Goal: Complete Application Form: Complete application form

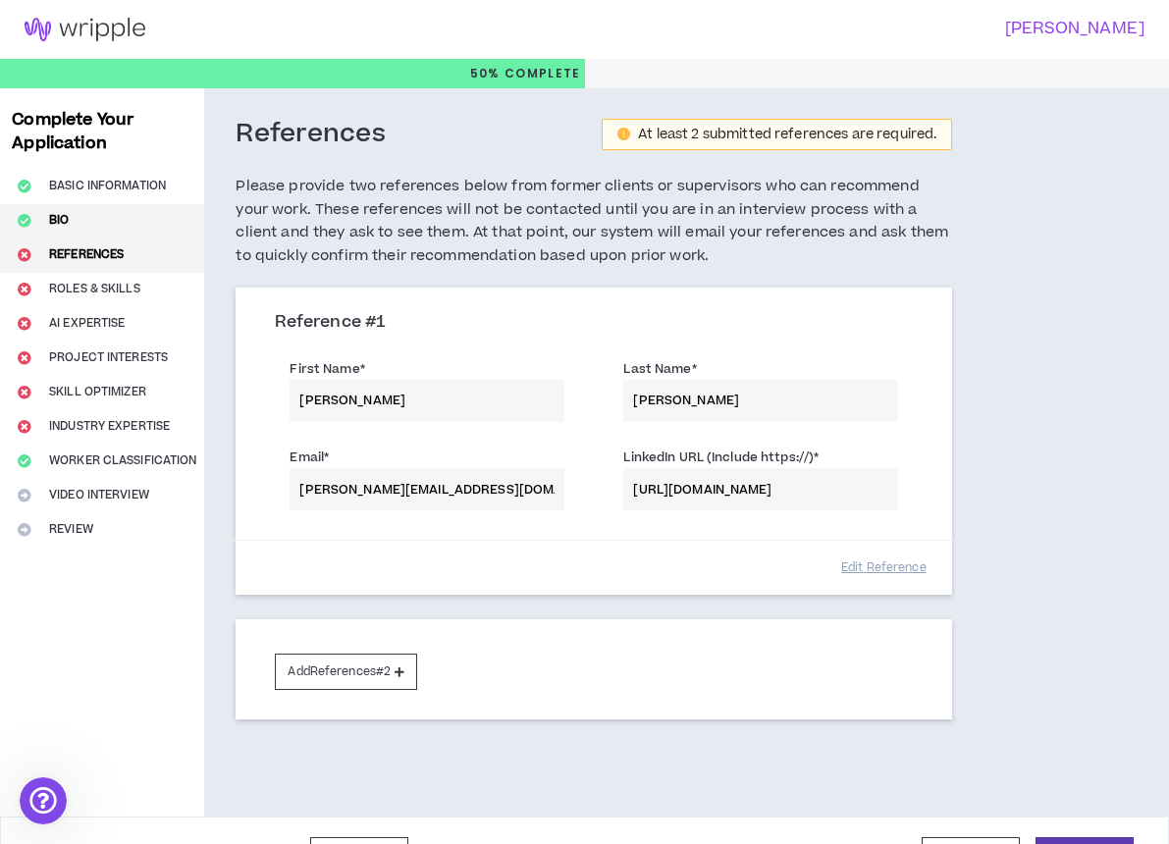
click at [51, 227] on button "Bio" at bounding box center [102, 221] width 204 height 34
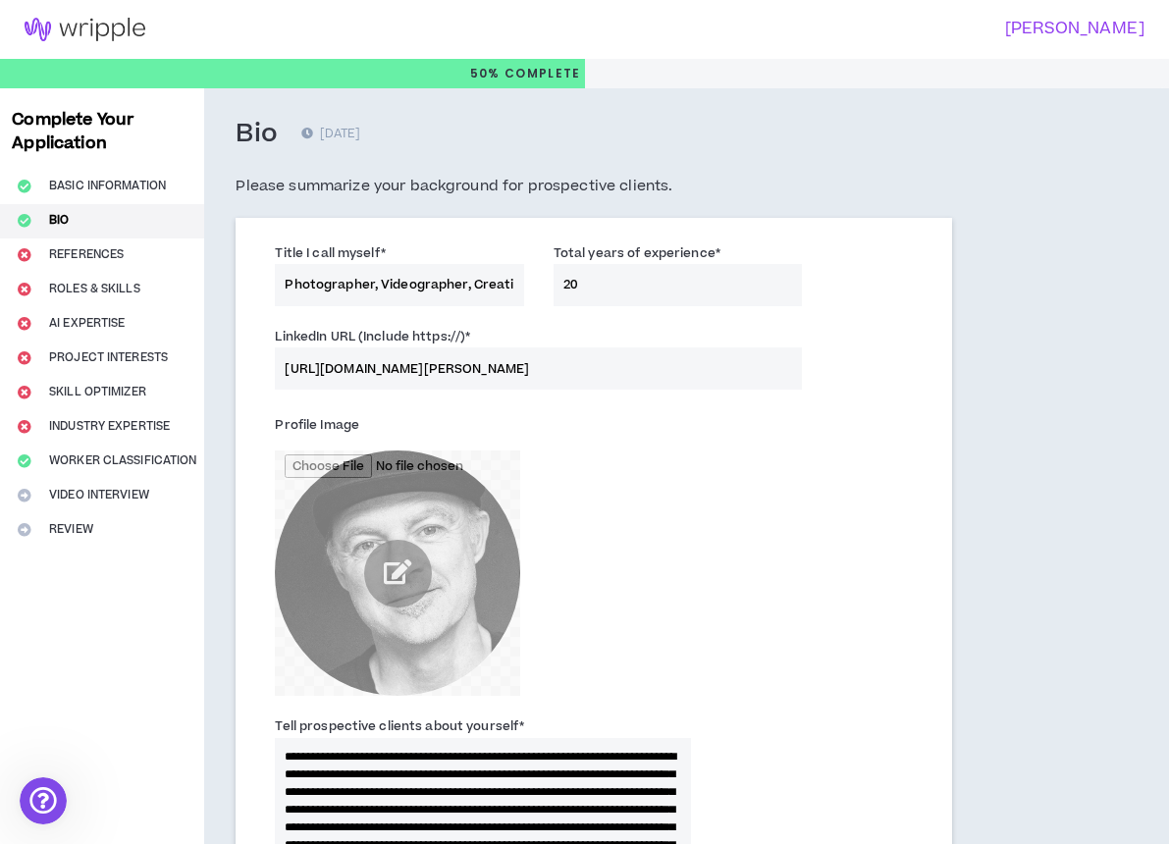
click at [1063, 31] on h3 "[PERSON_NAME]" at bounding box center [858, 29] width 572 height 19
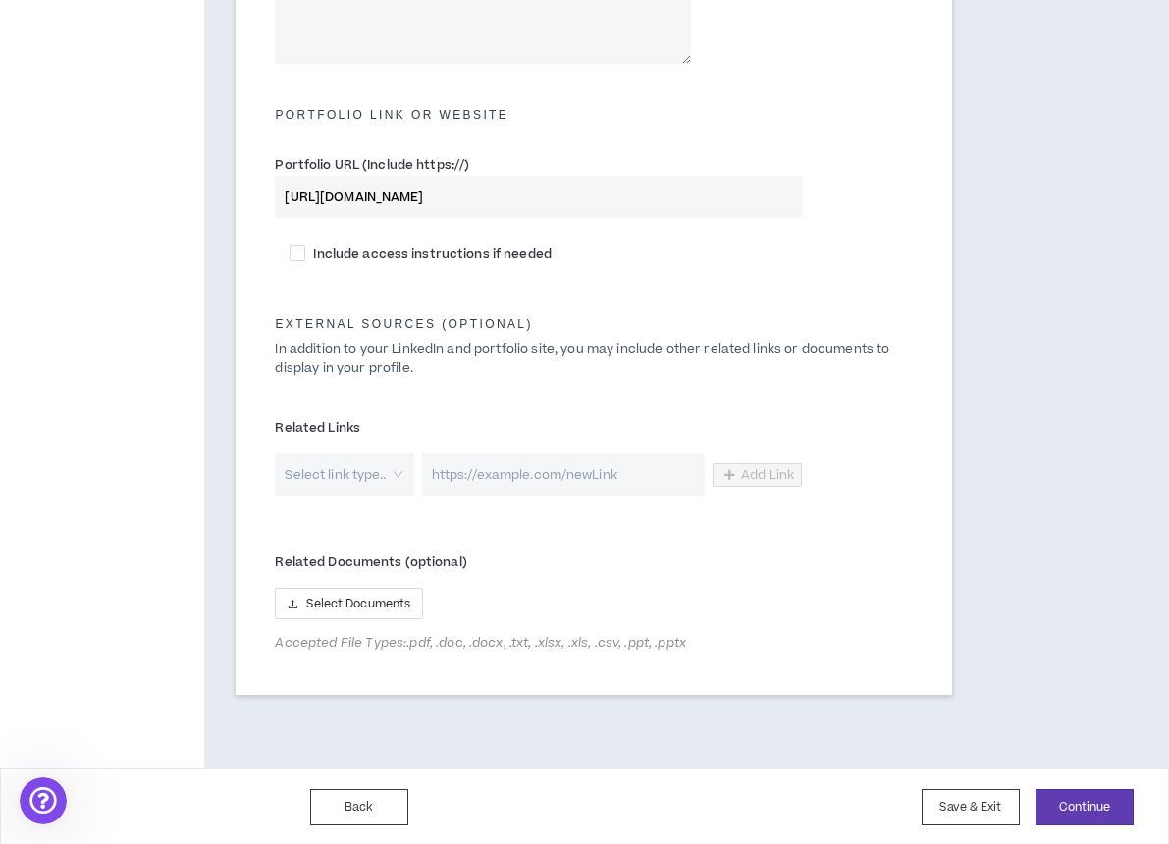
scroll to position [905, 0]
click at [964, 819] on button "Save & Exit" at bounding box center [971, 808] width 98 height 36
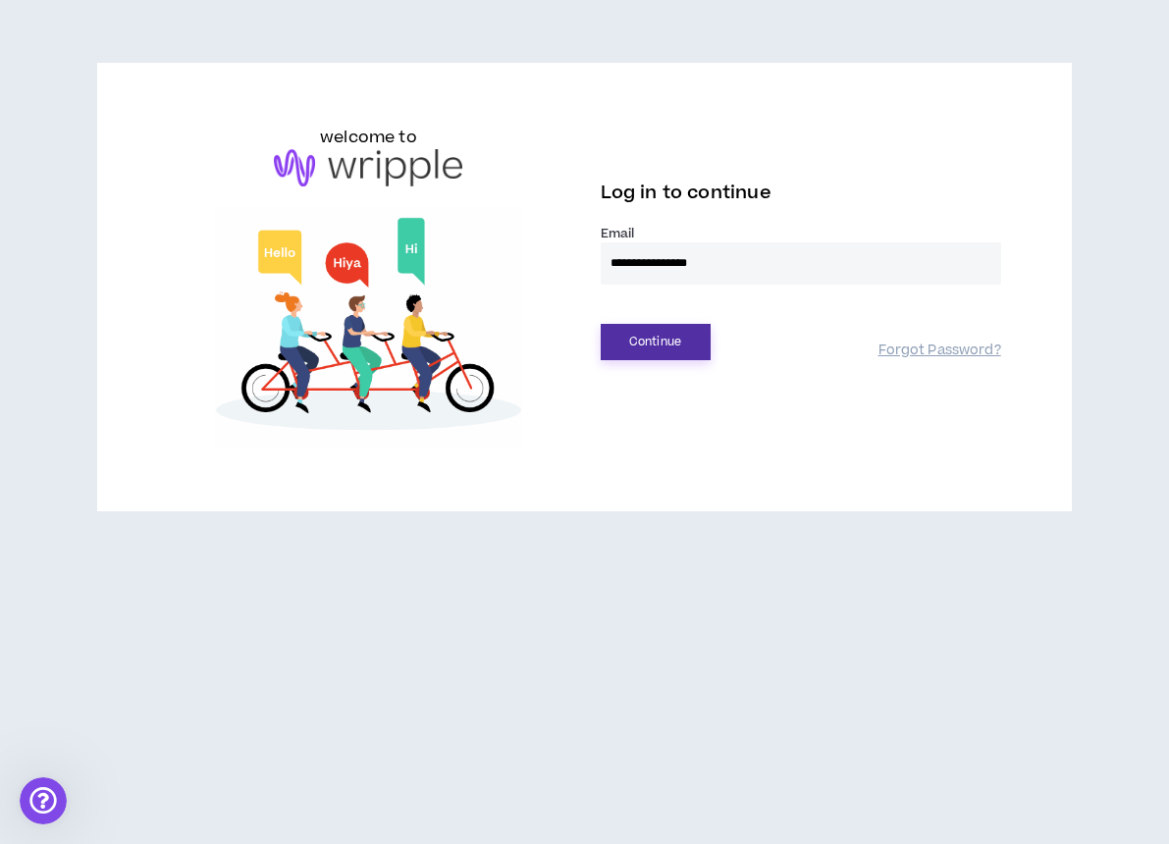
type input "**********"
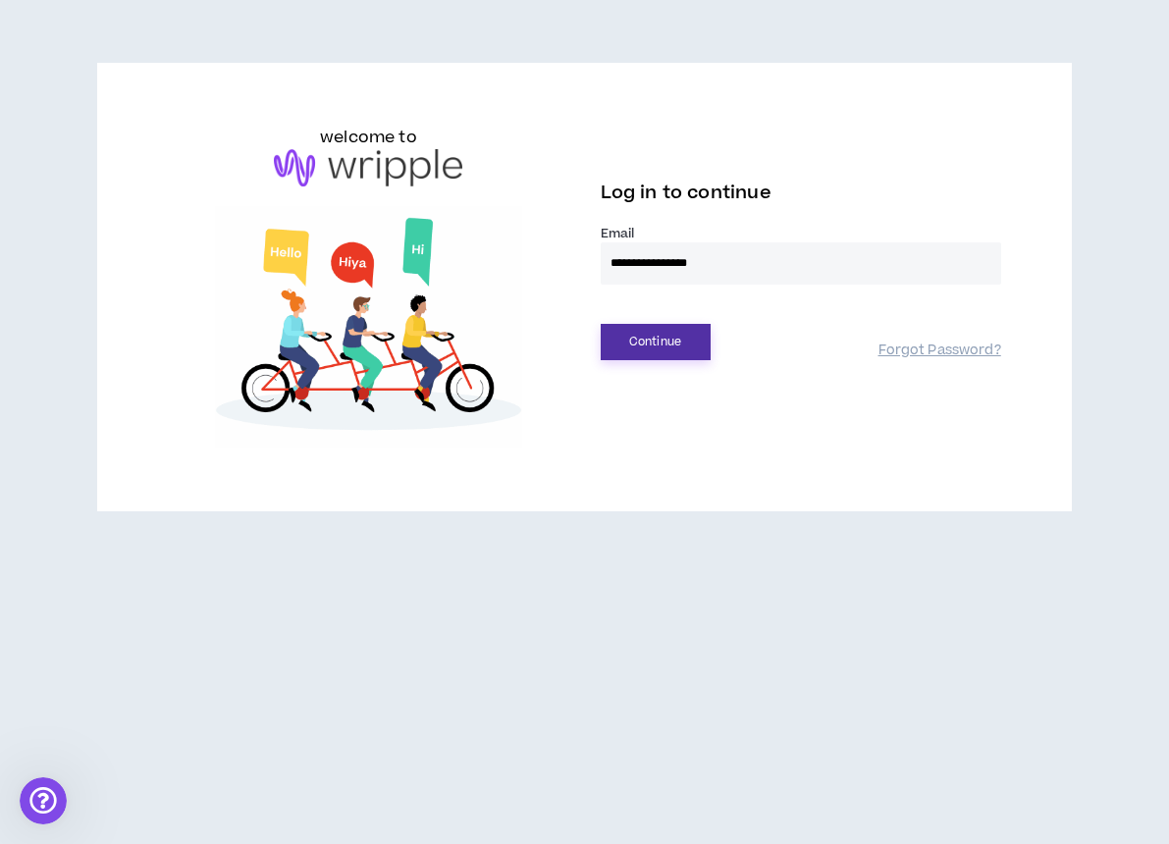
click at [647, 338] on button "Continue" at bounding box center [656, 342] width 110 height 36
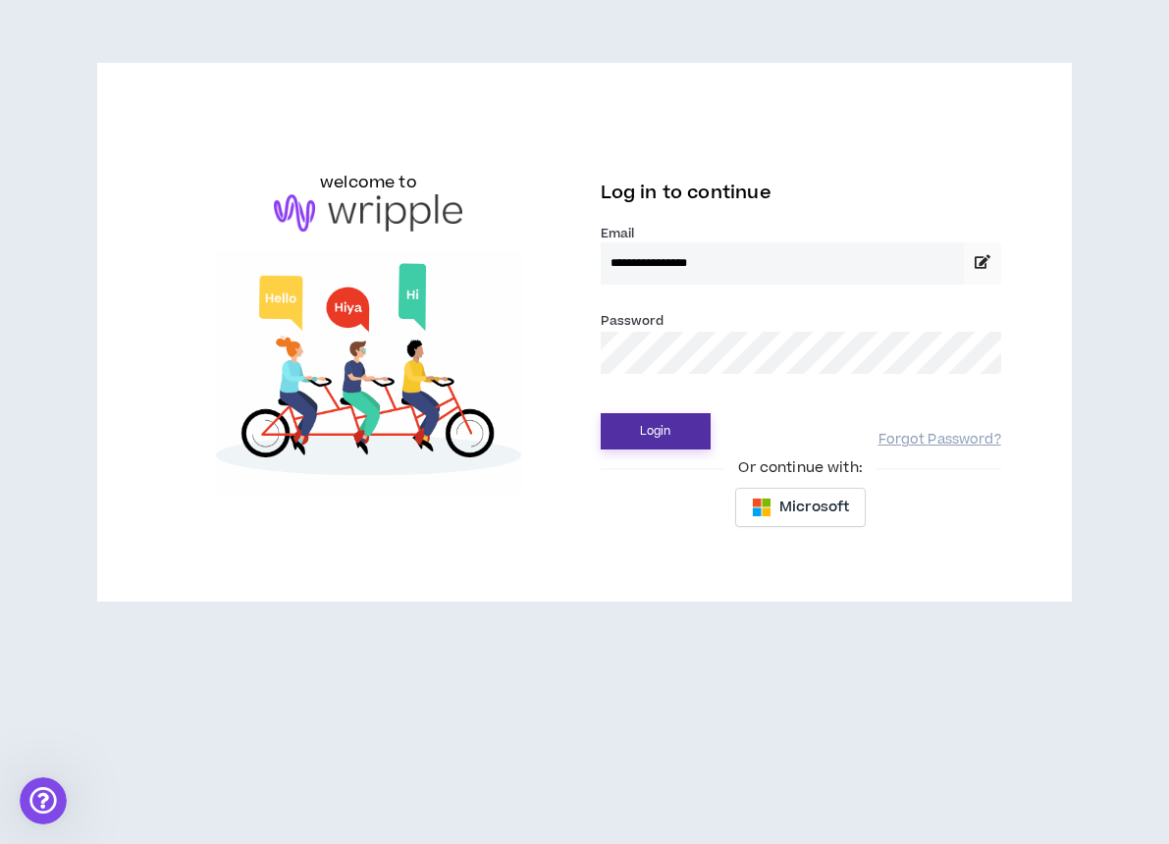
click at [624, 422] on button "Login" at bounding box center [656, 431] width 110 height 36
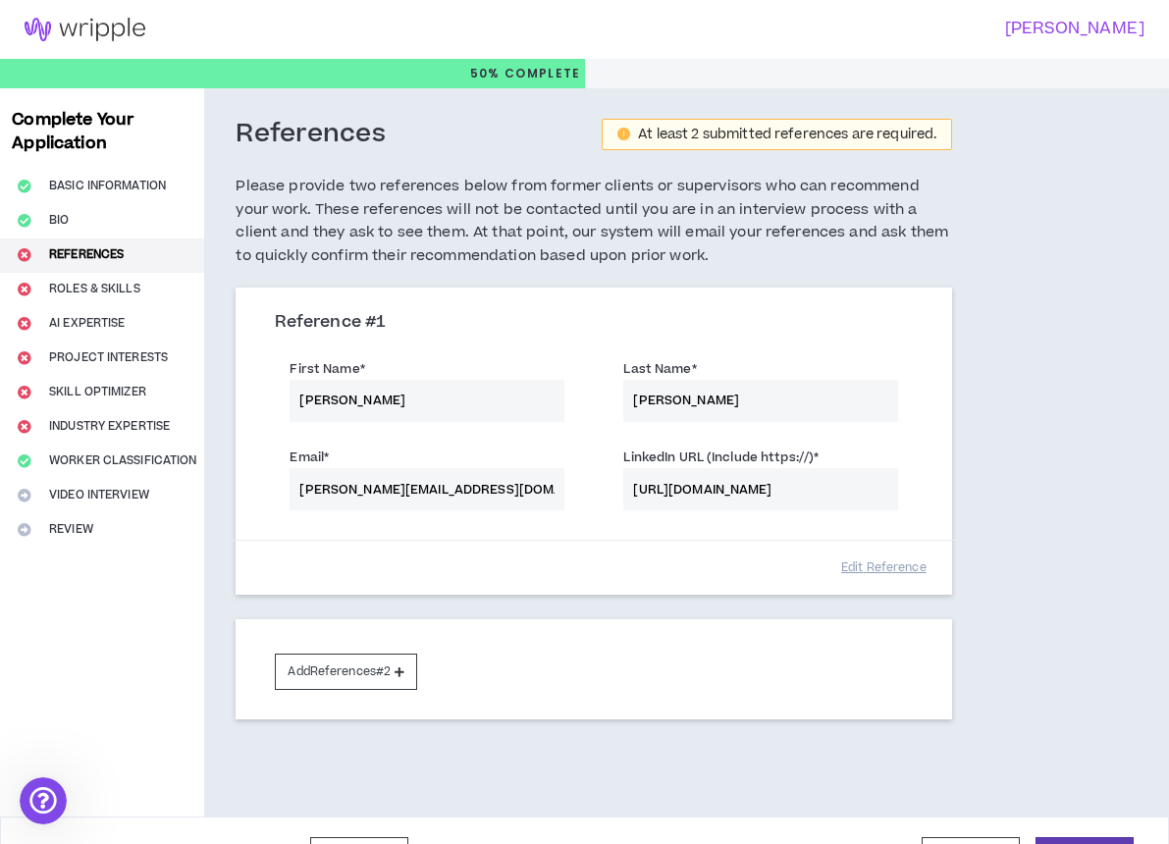
click at [1061, 26] on h3 "[PERSON_NAME]" at bounding box center [858, 29] width 572 height 19
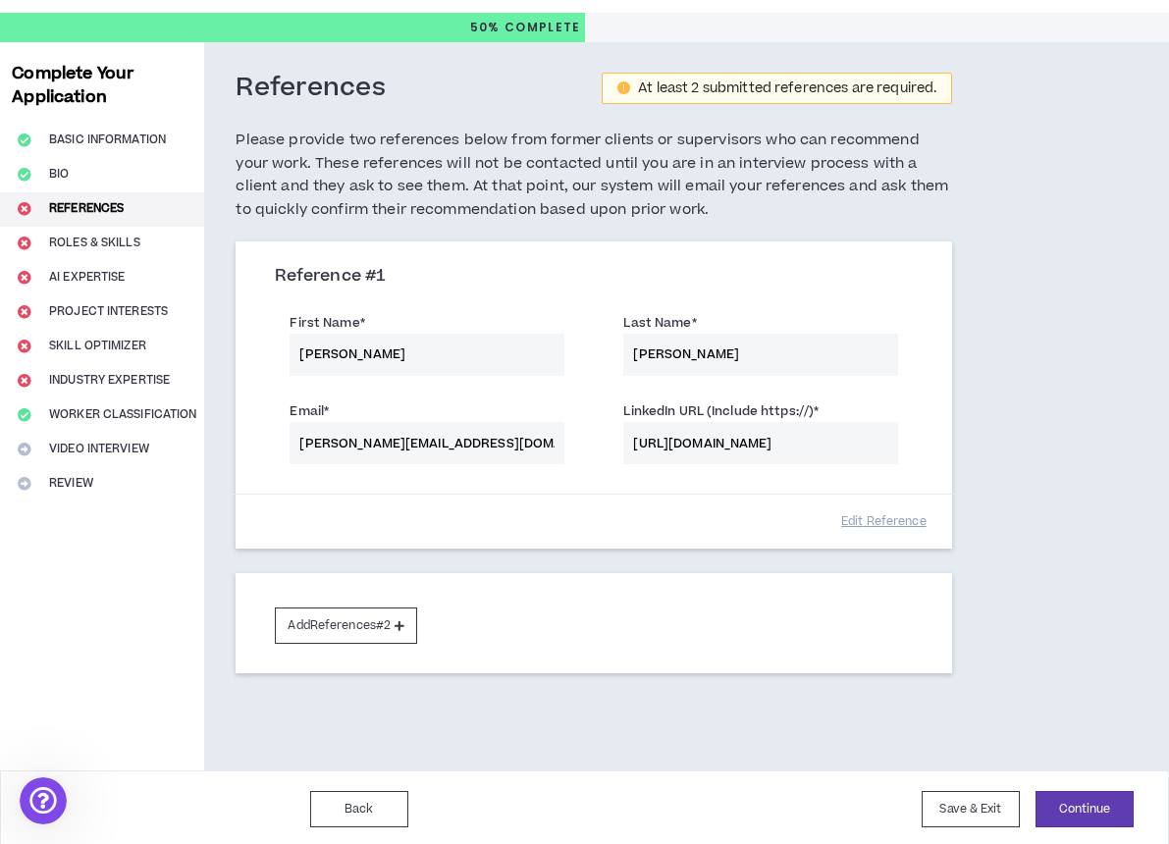
scroll to position [45, 0]
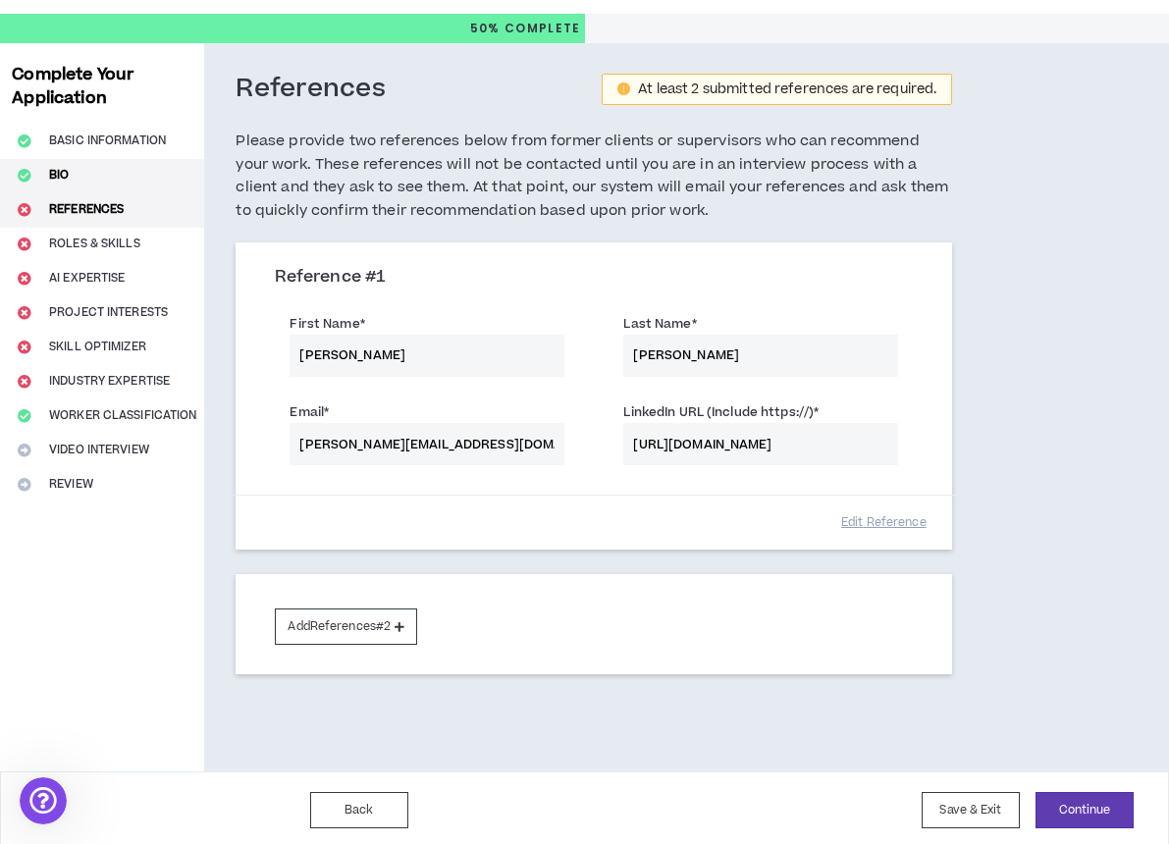
click at [69, 176] on button "Bio" at bounding box center [102, 176] width 204 height 34
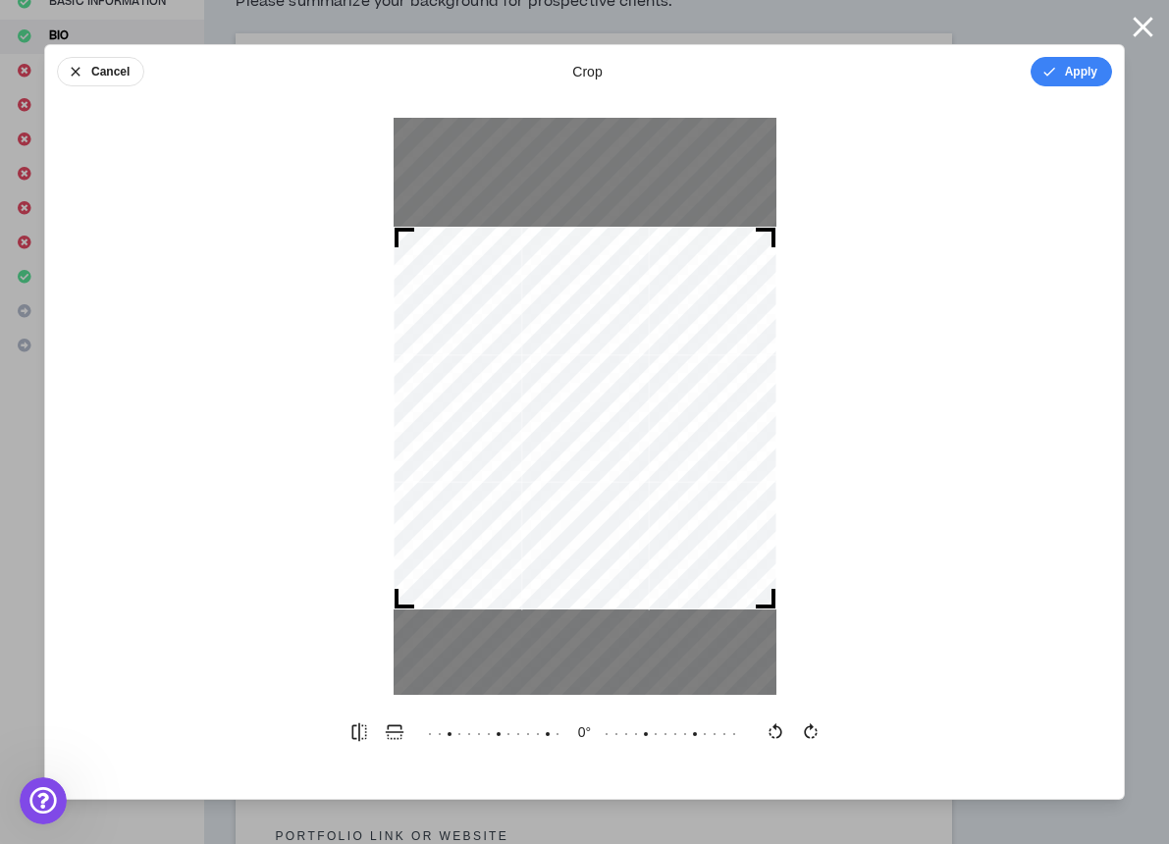
drag, startPoint x: 639, startPoint y: 382, endPoint x: 644, endPoint y: 394, distance: 12.8
click at [644, 394] on div at bounding box center [585, 418] width 383 height 383
click at [1072, 75] on button "Apply" at bounding box center [1070, 71] width 81 height 29
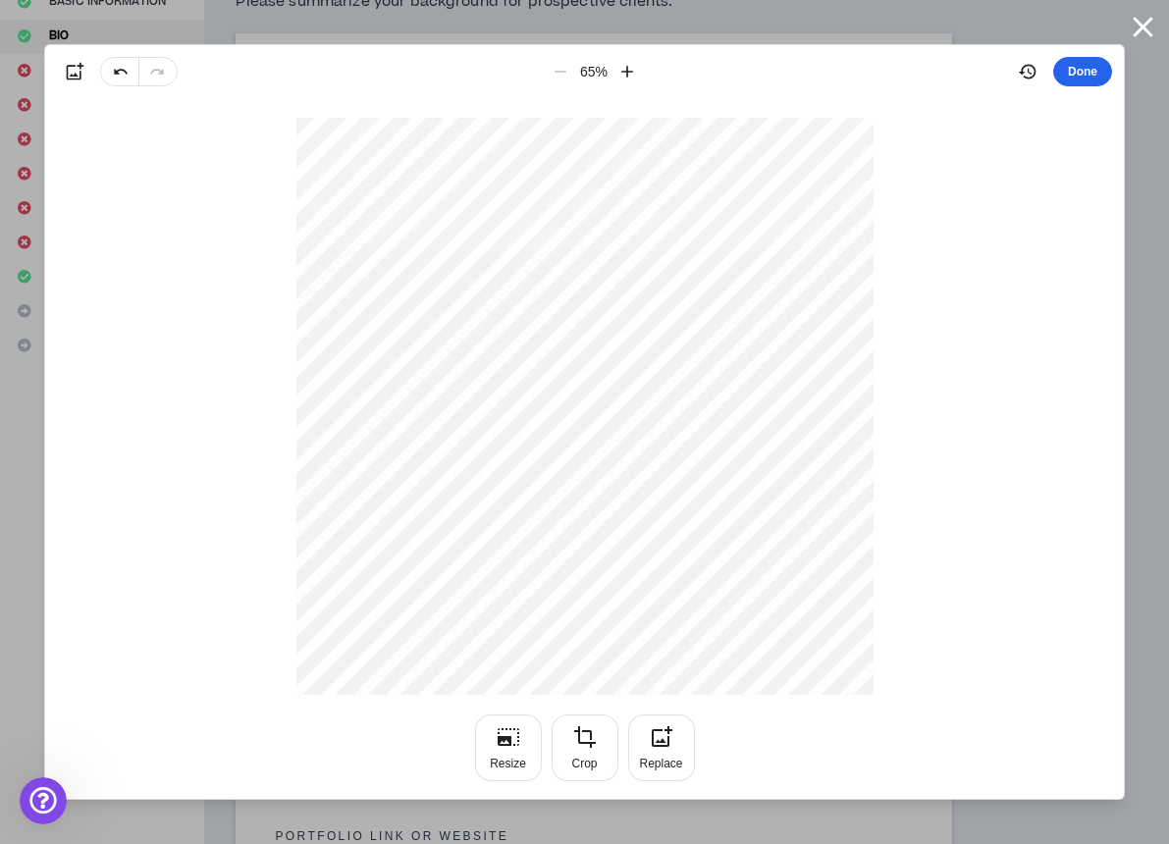
click at [1084, 72] on button "Done" at bounding box center [1082, 71] width 59 height 29
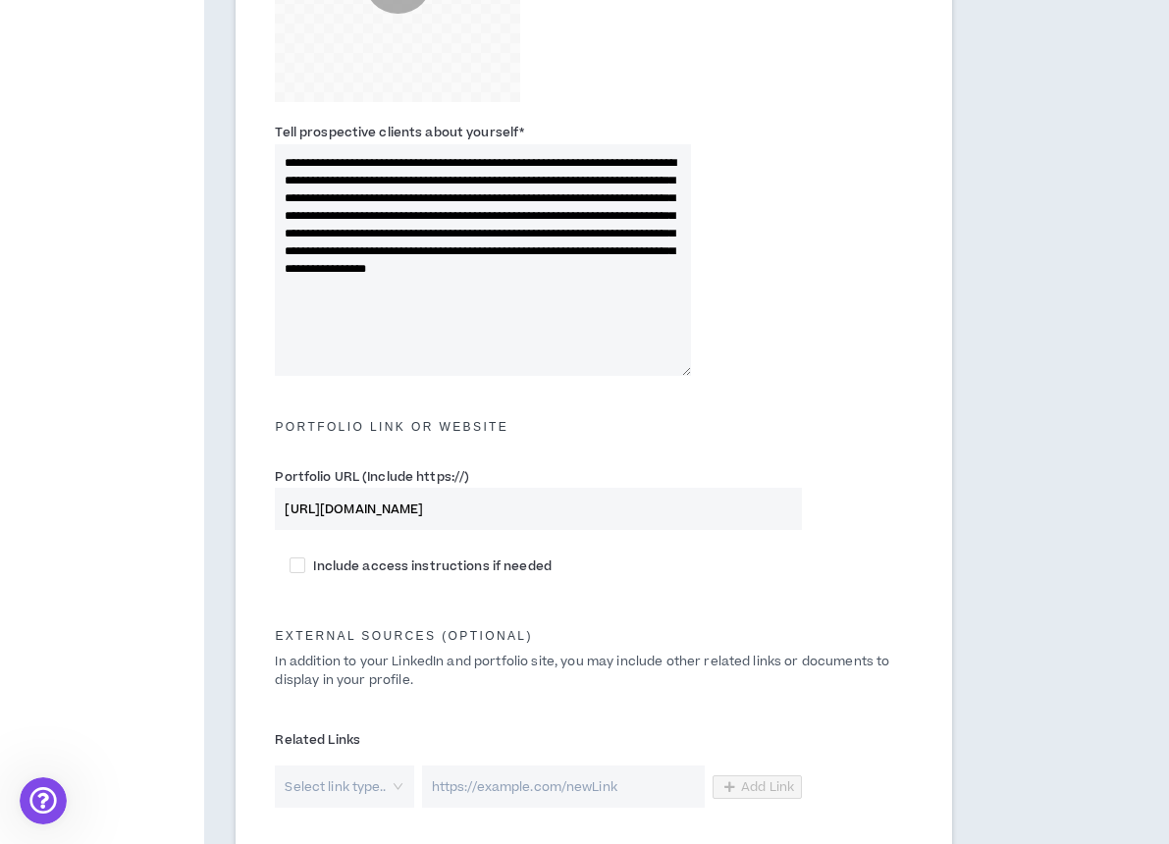
scroll to position [597, 0]
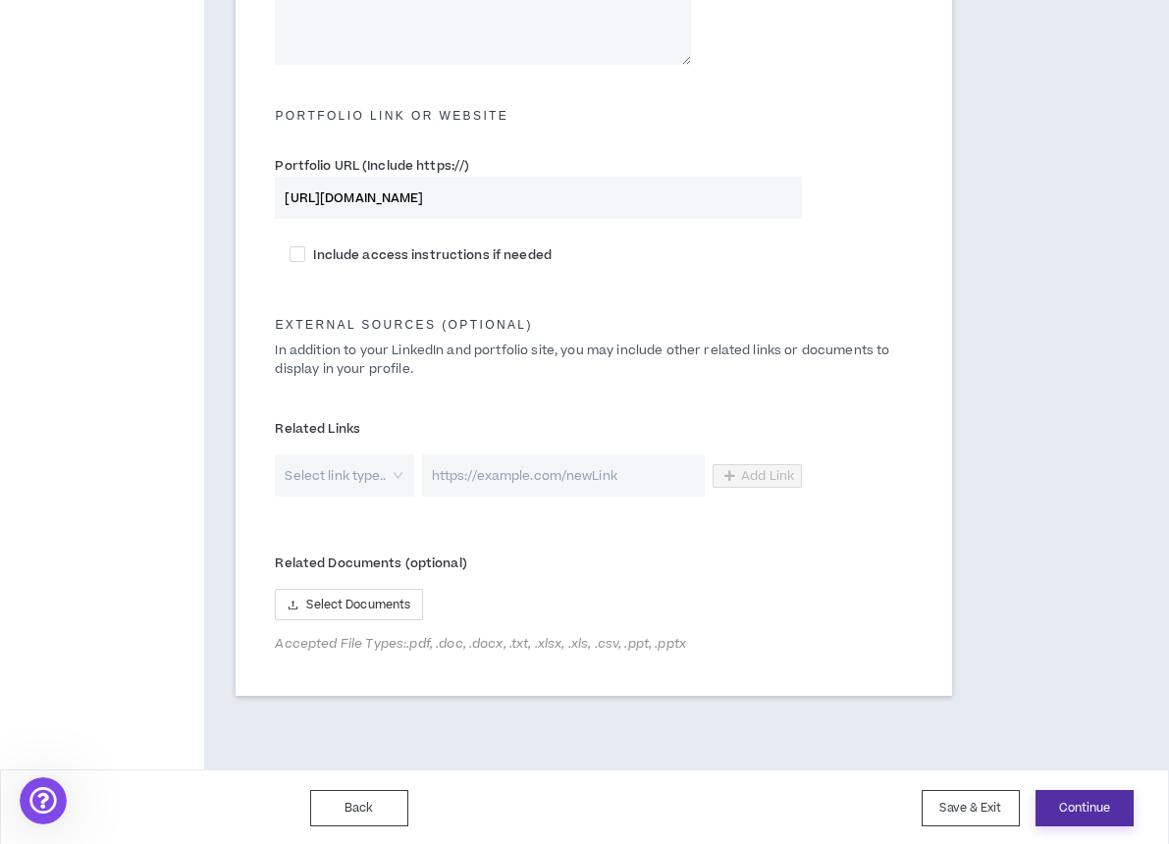
click at [1061, 794] on button "Continue" at bounding box center [1084, 808] width 98 height 36
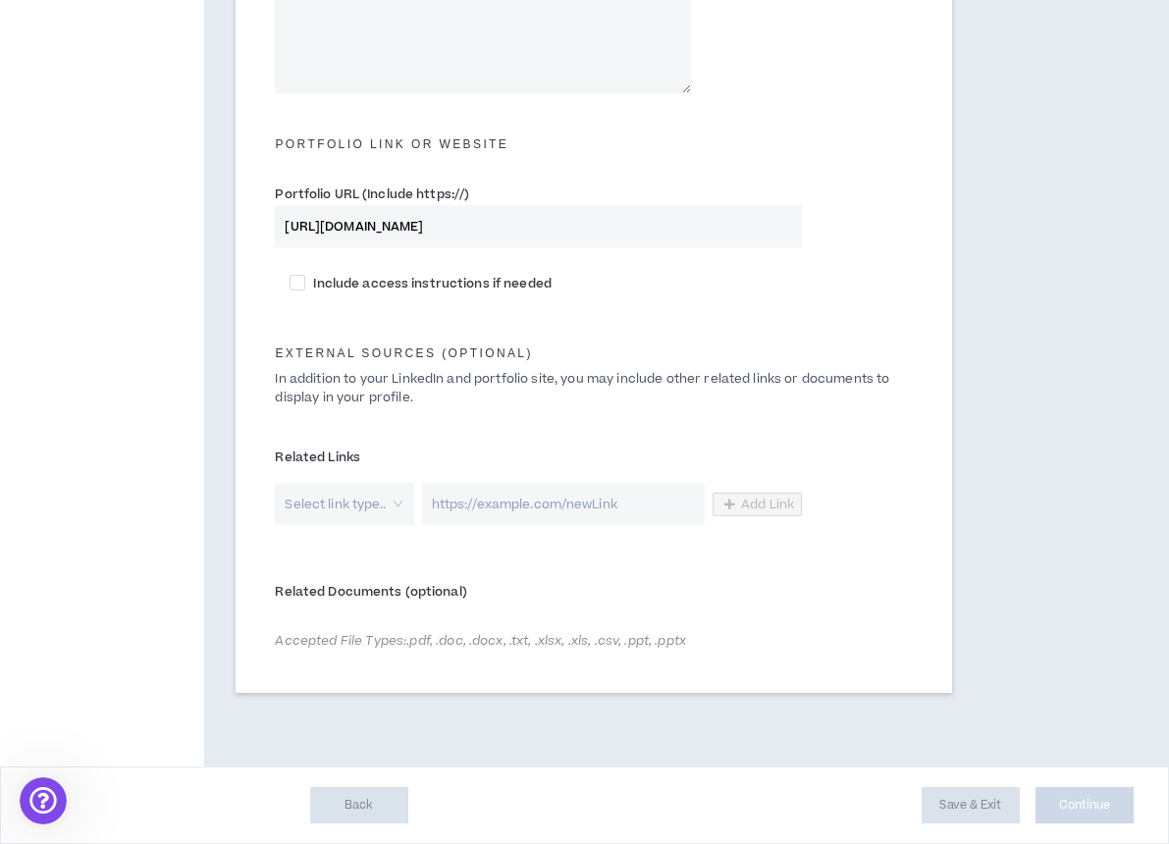
scroll to position [873, 0]
